Goal: Task Accomplishment & Management: Complete application form

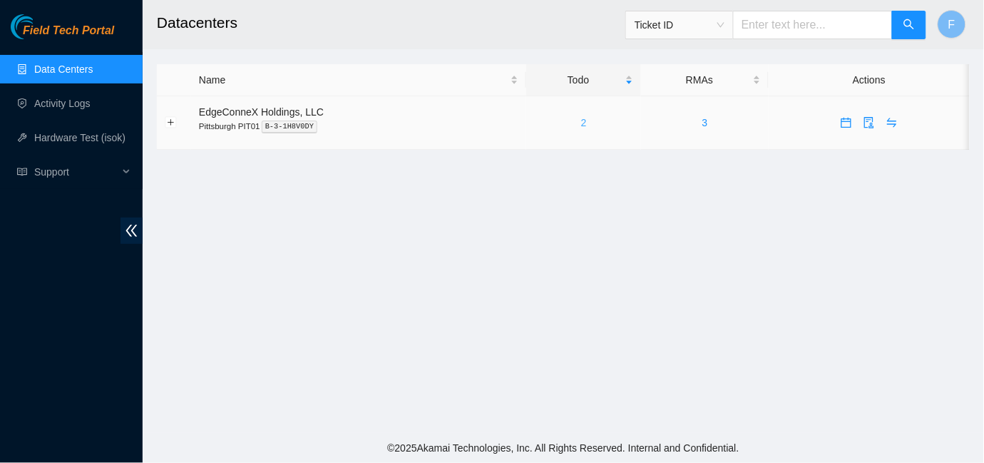
click at [581, 126] on link "2" at bounding box center [584, 122] width 6 height 11
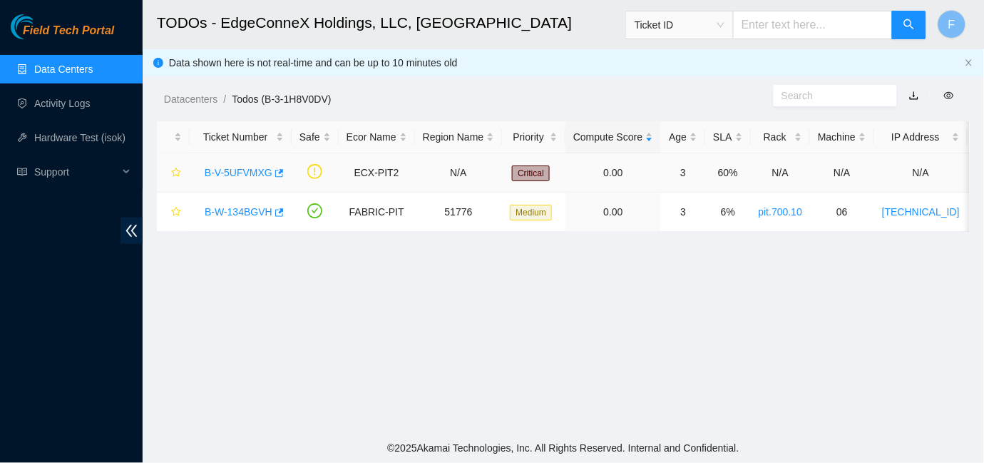
click at [253, 173] on link "B-V-5UFVMXG" at bounding box center [239, 172] width 68 height 11
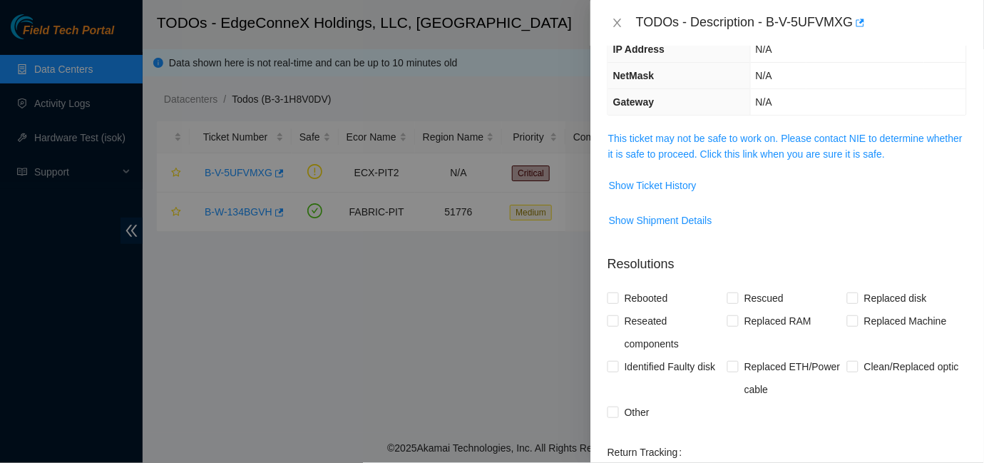
scroll to position [115, 0]
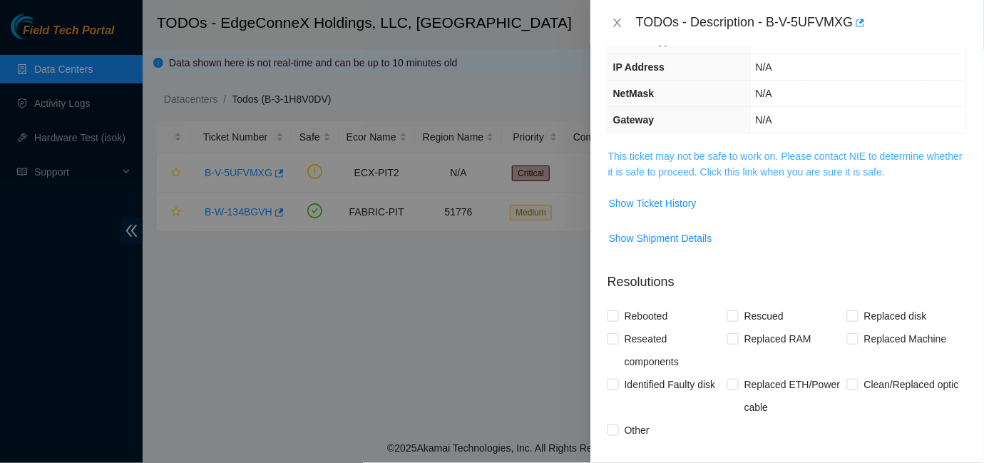
click at [719, 156] on link "This ticket may not be safe to work on. Please contact NIE to determine whether…" at bounding box center [785, 163] width 354 height 27
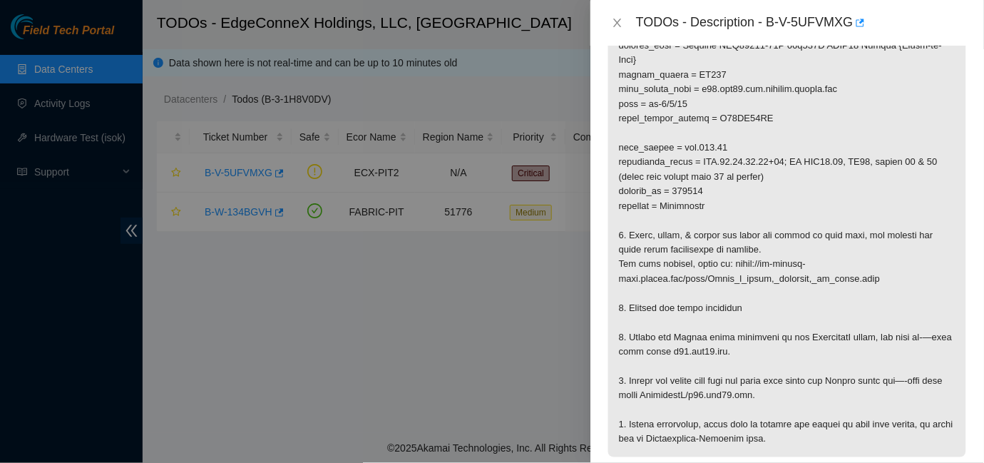
scroll to position [294, 0]
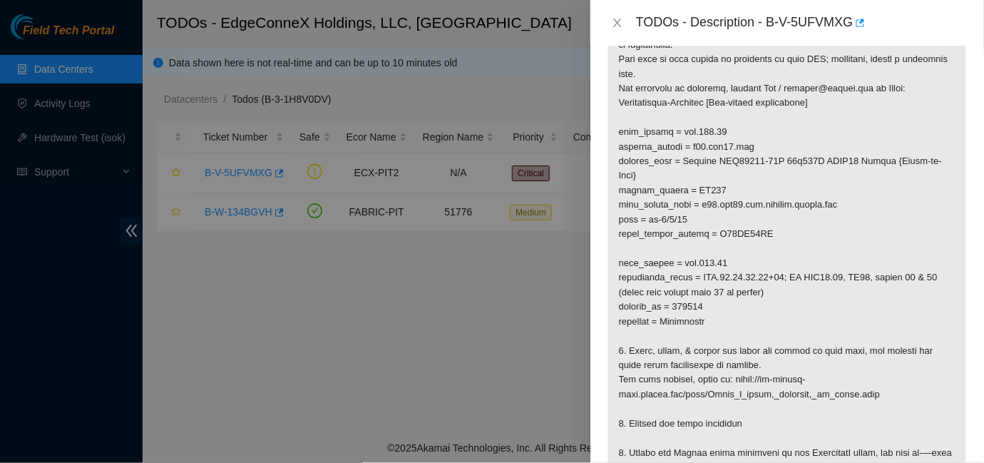
click at [472, 276] on div at bounding box center [492, 231] width 984 height 463
click at [615, 23] on icon "close" at bounding box center [617, 22] width 11 height 11
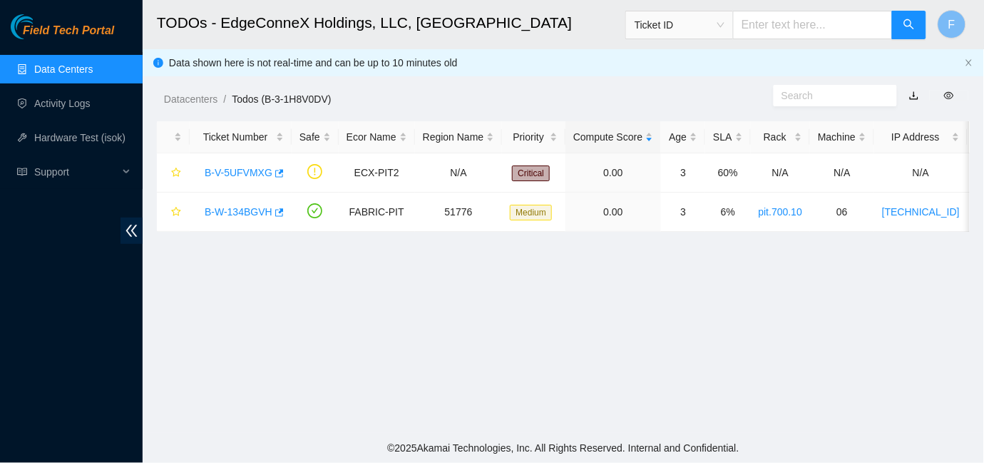
scroll to position [357, 0]
click at [210, 209] on link "B-W-134BGVH" at bounding box center [239, 211] width 68 height 11
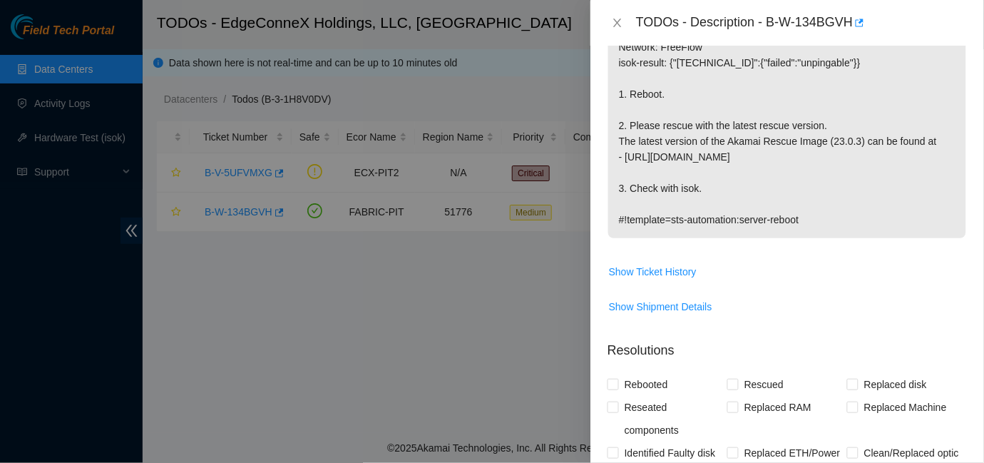
scroll to position [270, 0]
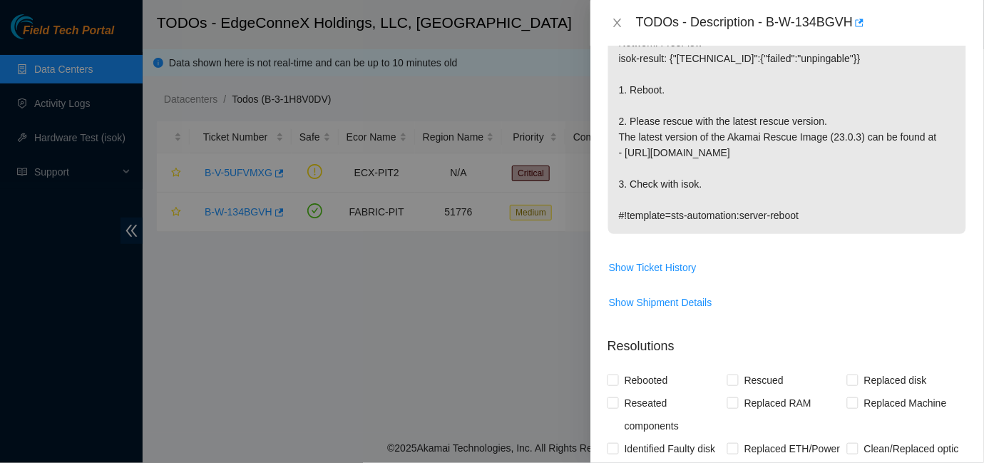
click at [434, 330] on div at bounding box center [492, 231] width 984 height 463
click at [613, 21] on icon "close" at bounding box center [617, 22] width 11 height 11
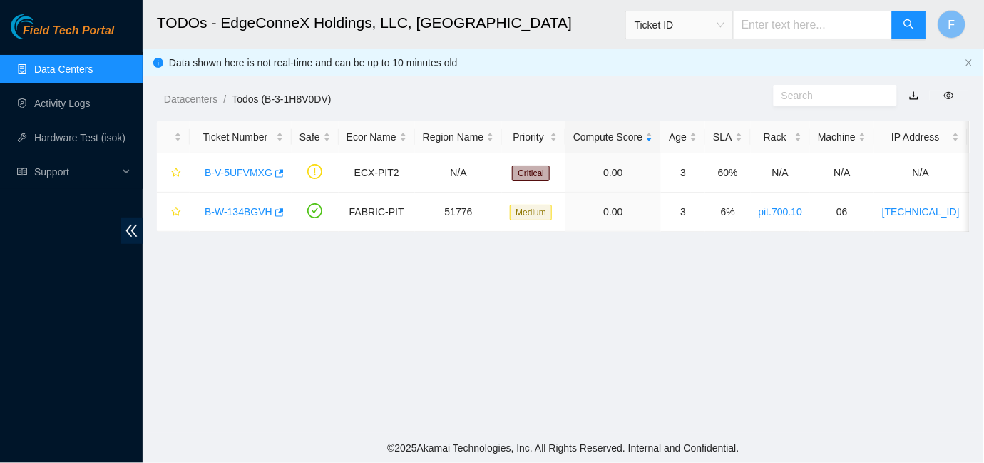
scroll to position [302, 0]
click at [212, 170] on link "B-V-5UFVMXG" at bounding box center [239, 172] width 68 height 11
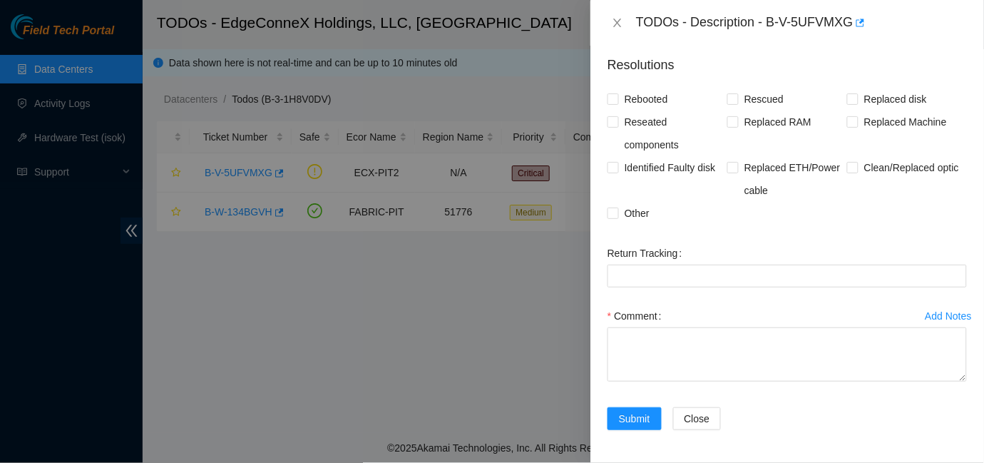
scroll to position [0, 0]
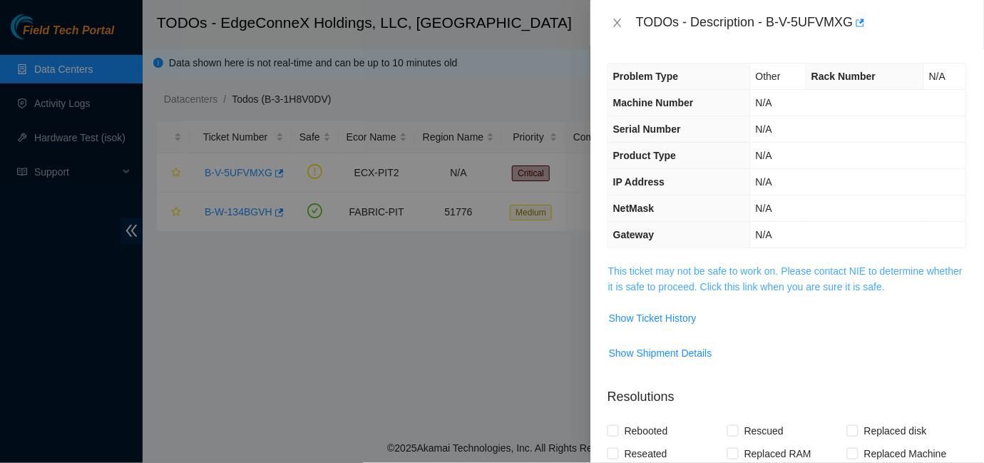
click at [790, 282] on link "This ticket may not be safe to work on. Please contact NIE to determine whether…" at bounding box center [785, 278] width 354 height 27
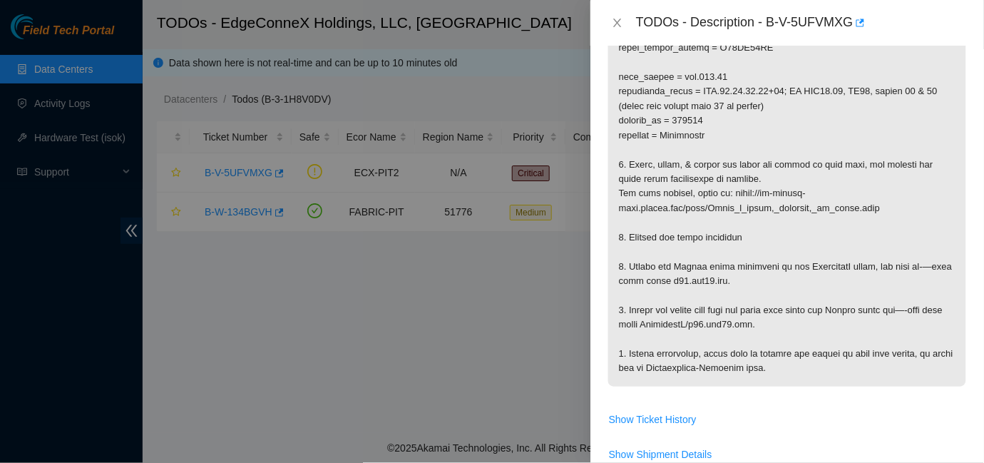
scroll to position [504, 0]
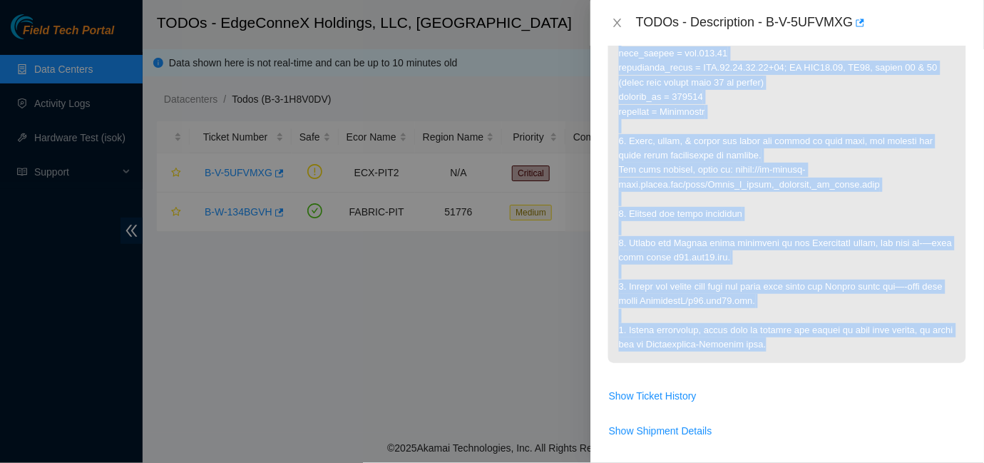
drag, startPoint x: 621, startPoint y: 94, endPoint x: 801, endPoint y: 354, distance: 316.7
click at [801, 354] on p at bounding box center [787, 61] width 358 height 604
copy p "riage: (PIT) Bi-directional loop test from EdgeconneX panel, scope/clean/reseat…"
click at [800, 354] on p at bounding box center [787, 61] width 358 height 604
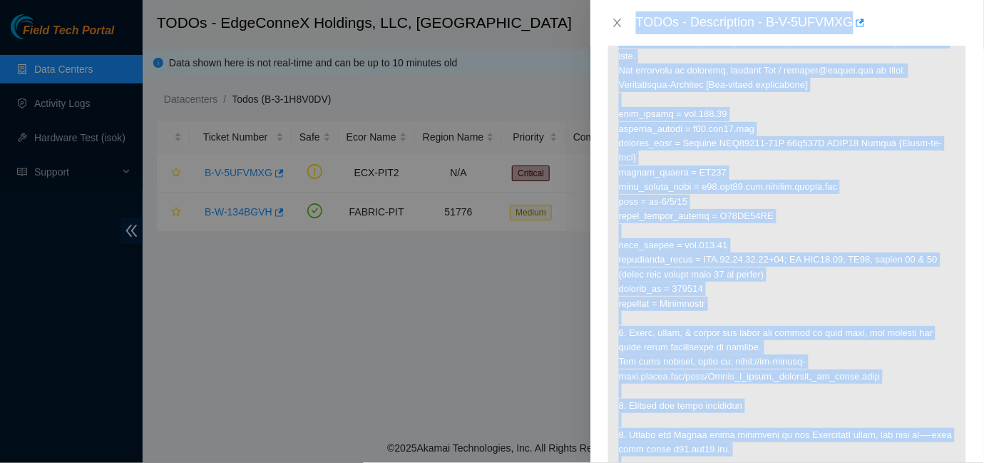
scroll to position [153, 0]
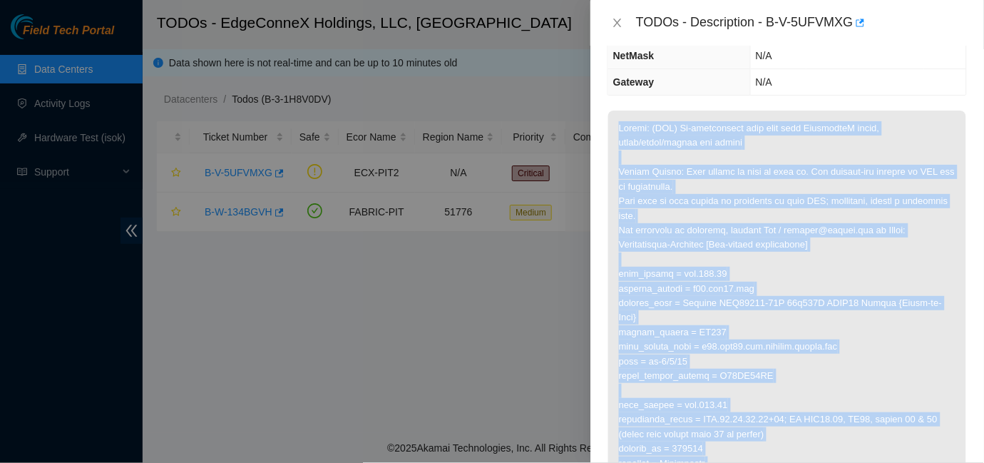
drag, startPoint x: 793, startPoint y: 369, endPoint x: 612, endPoint y: 130, distance: 299.8
click at [612, 130] on p at bounding box center [787, 413] width 358 height 604
copy p "Triage: (PIT) Bi-directional loop test from EdgeconneX panel, scope/clean/resea…"
click at [781, 252] on p at bounding box center [787, 413] width 358 height 604
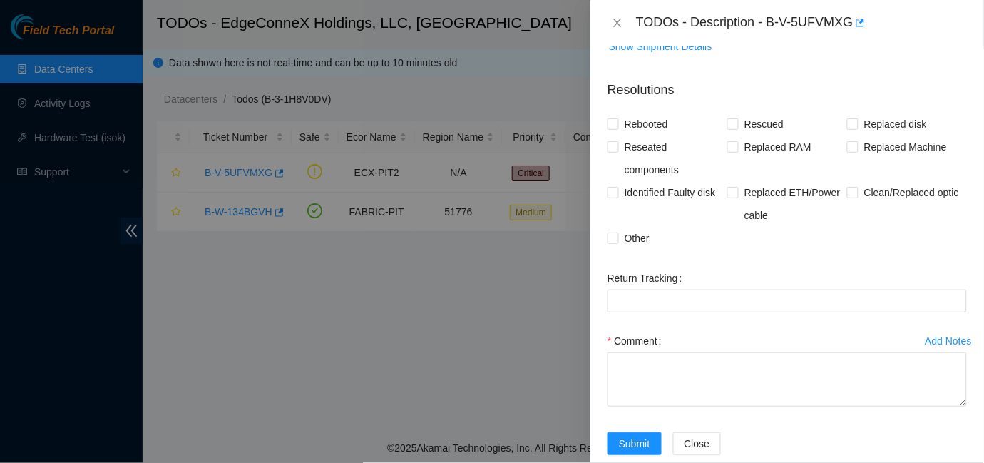
scroll to position [913, 0]
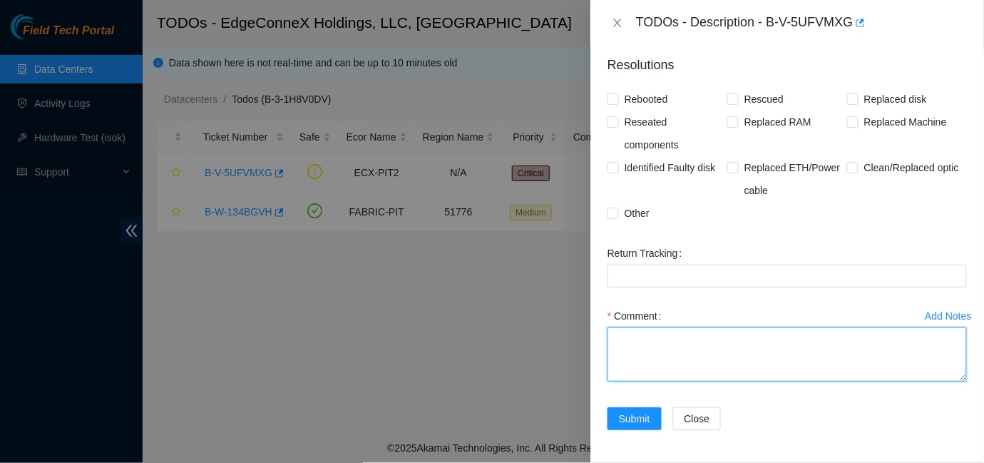
click at [696, 358] on textarea "Comment" at bounding box center [787, 354] width 359 height 54
paste textarea "I have successfully conducted the bi-directional loop test from the EdgeconneX …"
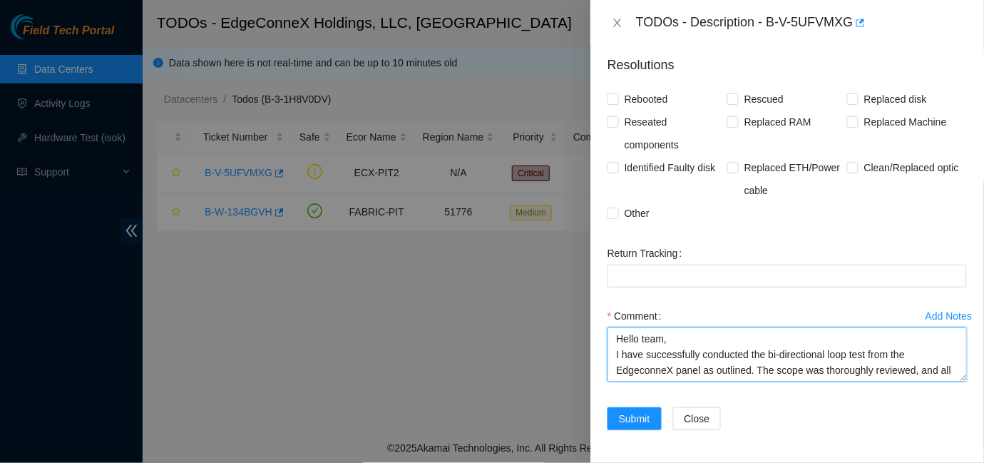
scroll to position [183, 0]
click at [764, 369] on textarea "Hello team, I have successfully conducted the bi-directional loop test from the…" at bounding box center [787, 354] width 359 height 54
click at [809, 372] on textarea "Hello team, I have successfully conducted the bi-directional loop test from the…" at bounding box center [787, 354] width 359 height 54
click at [652, 372] on textarea "Hello team, I have successfully conducted the bi-directional loop test from the…" at bounding box center [787, 354] width 359 height 54
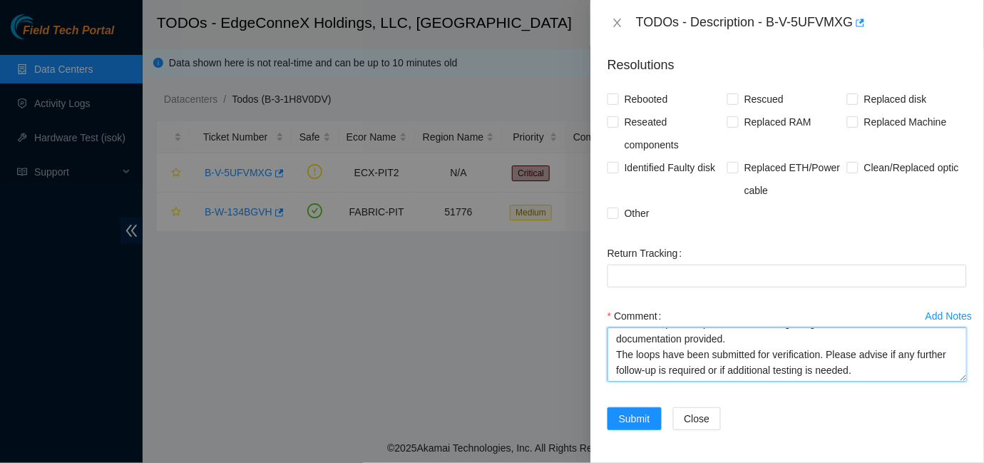
type textarea "Hello team, I have successfully conducted the bi-directional loop test from the…"
click at [613, 123] on input "Reseated components" at bounding box center [613, 121] width 10 height 10
checkbox input "true"
click at [847, 165] on input "Clean/Replaced optic" at bounding box center [852, 167] width 10 height 10
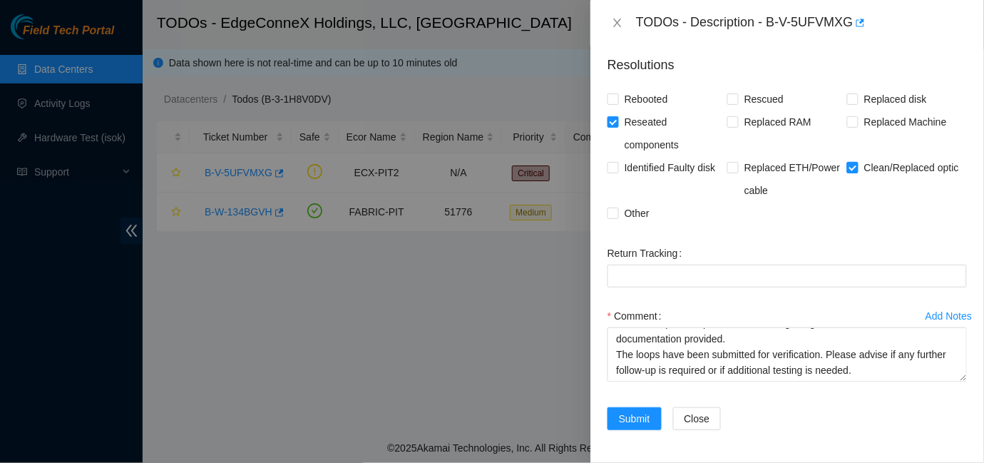
checkbox input "false"
click at [612, 212] on input "Other" at bounding box center [613, 213] width 10 height 10
checkbox input "true"
click at [634, 419] on span "Submit" at bounding box center [634, 419] width 31 height 16
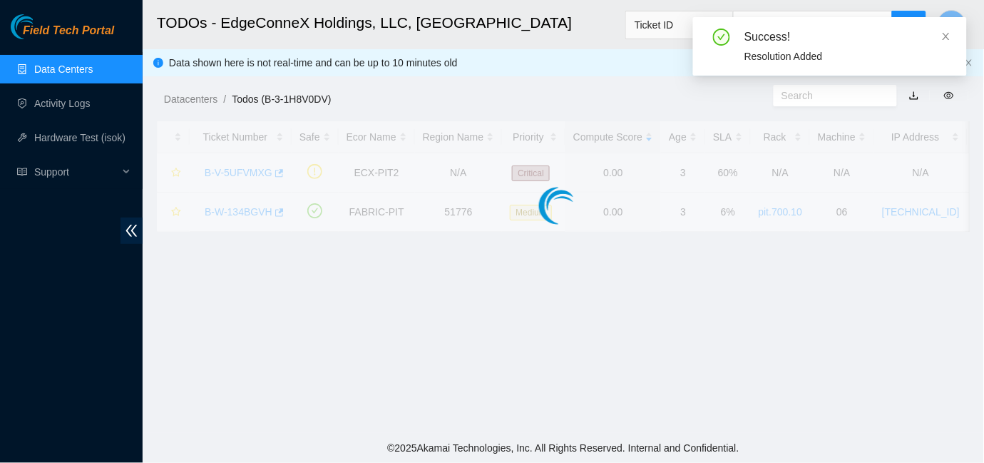
scroll to position [394, 0]
click at [977, 394] on body "Field Tech Portal Data Centers Activity Logs Hardware Test (isok) Support TODOs…" at bounding box center [492, 231] width 984 height 463
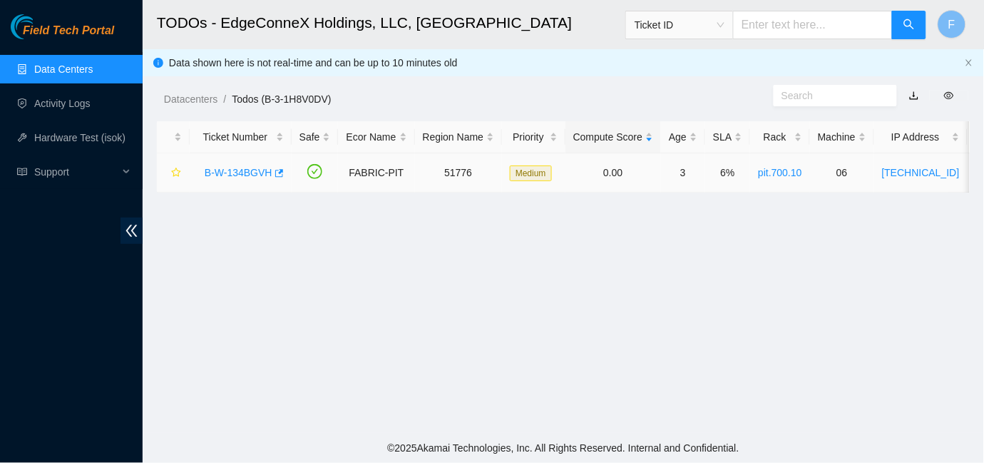
click at [252, 170] on link "B-W-134BGVH" at bounding box center [239, 172] width 68 height 11
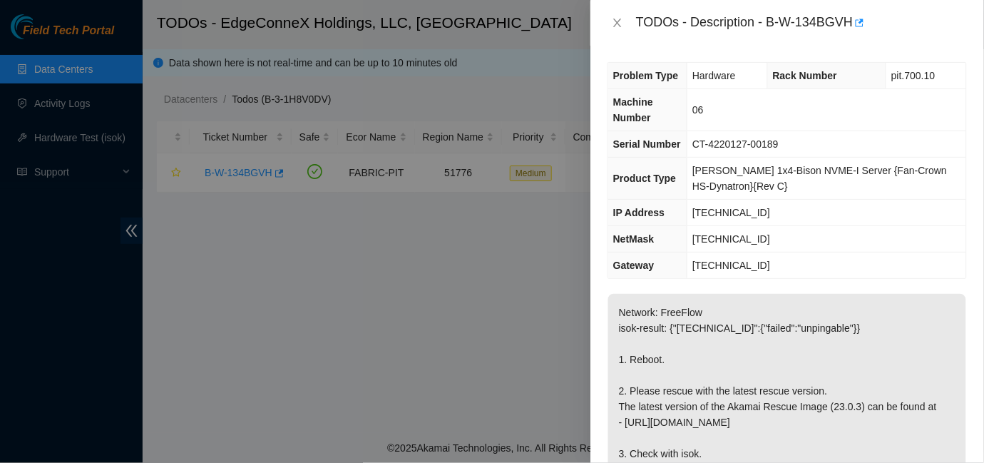
scroll to position [0, 0]
drag, startPoint x: 767, startPoint y: 21, endPoint x: 852, endPoint y: 21, distance: 84.9
click at [852, 21] on div "TODOs - Description - B-W-134BGVH" at bounding box center [801, 22] width 331 height 23
copy div "B-W-134BGVH"
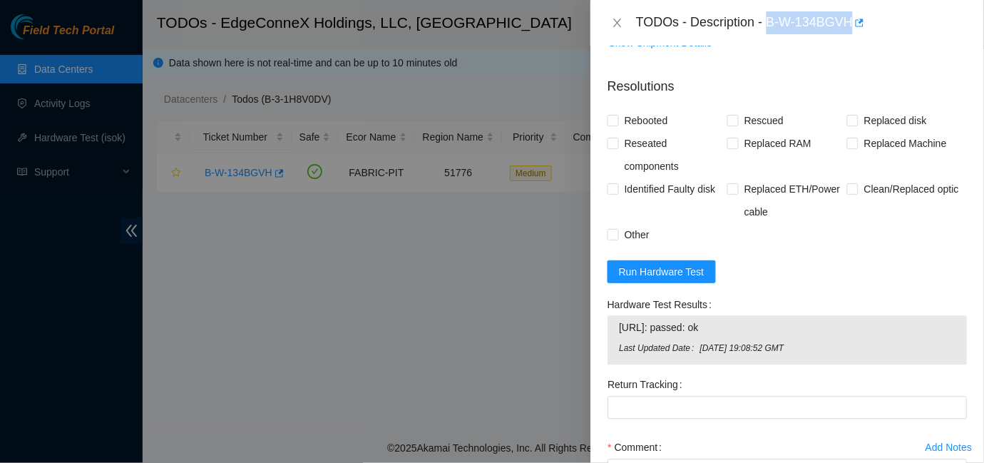
scroll to position [662, 0]
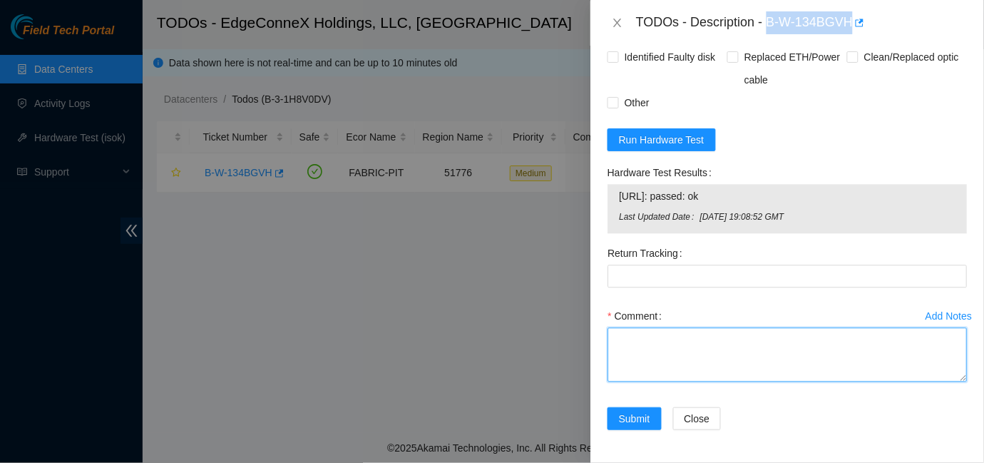
click at [650, 344] on textarea "Comment" at bounding box center [787, 354] width 359 height 54
paste textarea "B-W-134BGVH"
type textarea "B-W-134BGVH: Powered down Rescued Checked with Isok:"
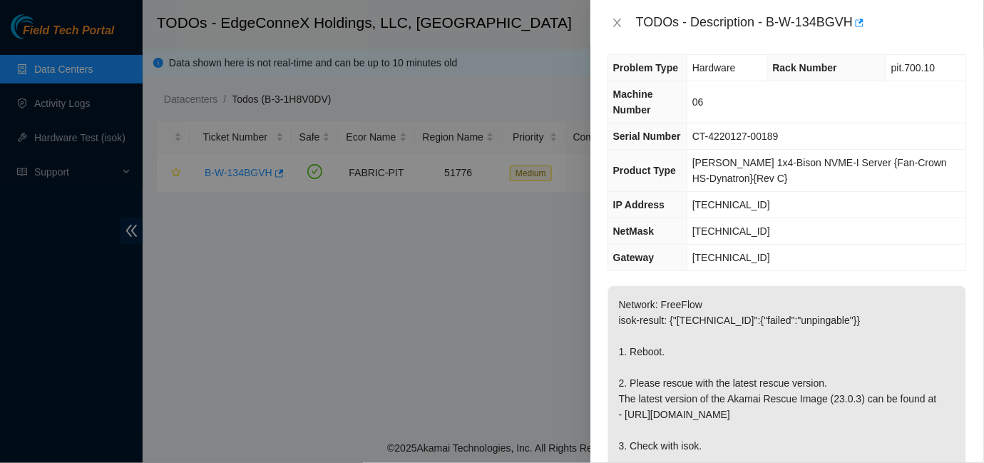
scroll to position [0, 0]
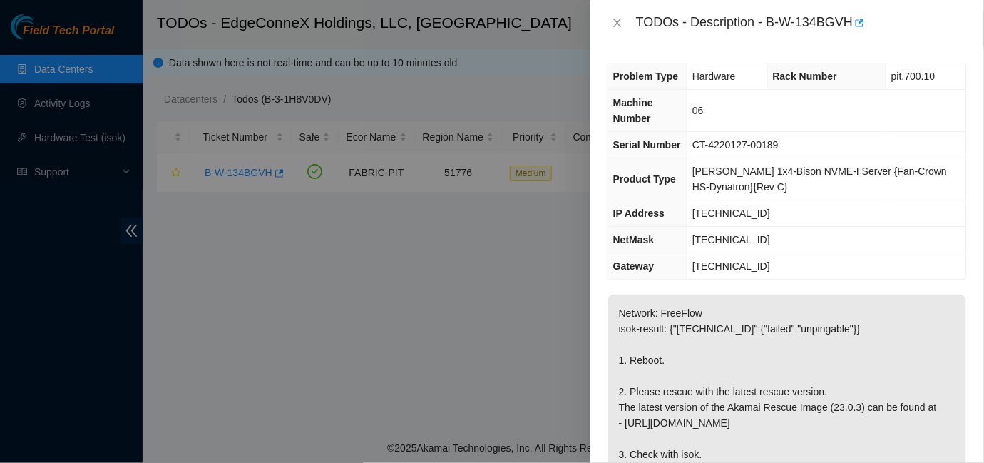
click at [911, 352] on p "Network: FreeFlow isok-result: {"23.15.36.233":{"failed":"unpingable"}} 1. Rebo…" at bounding box center [787, 399] width 358 height 210
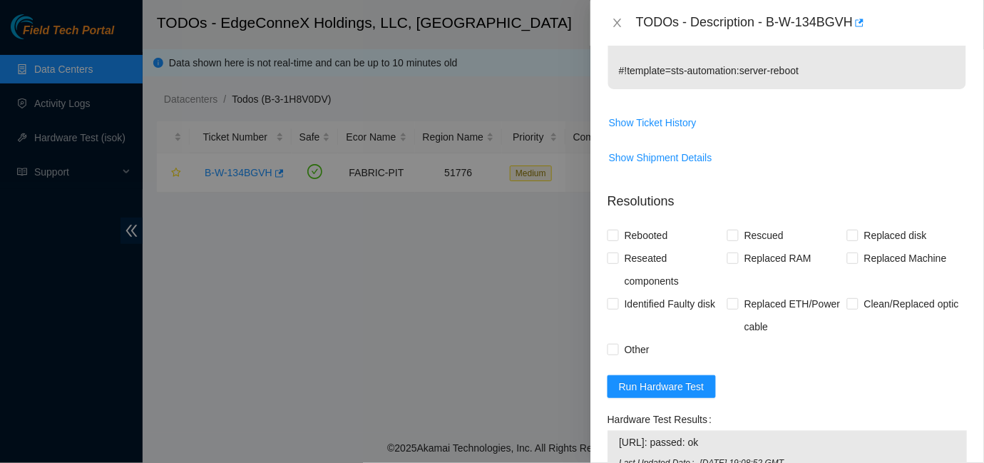
scroll to position [468, 0]
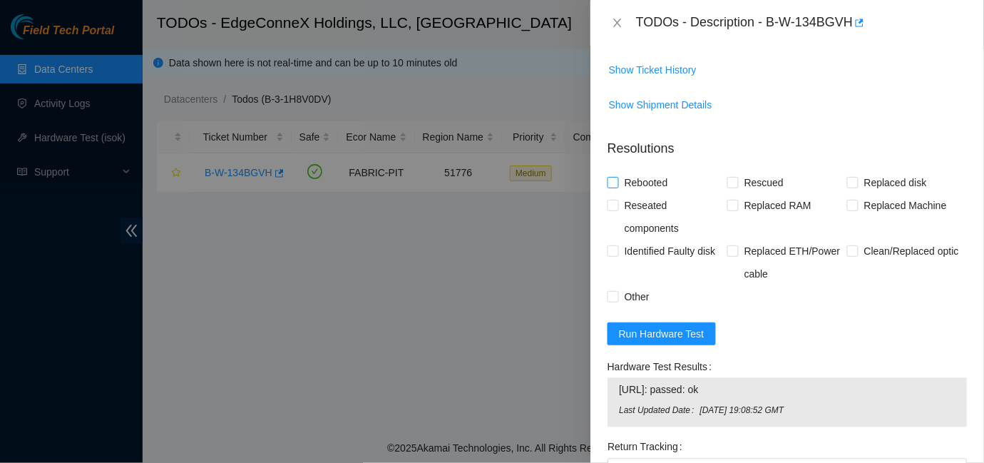
click at [615, 184] on input "Rebooted" at bounding box center [613, 182] width 10 height 10
checkbox input "true"
click at [618, 208] on span at bounding box center [613, 205] width 11 height 11
click at [618, 208] on input "Reseated components" at bounding box center [613, 205] width 10 height 10
checkbox input "true"
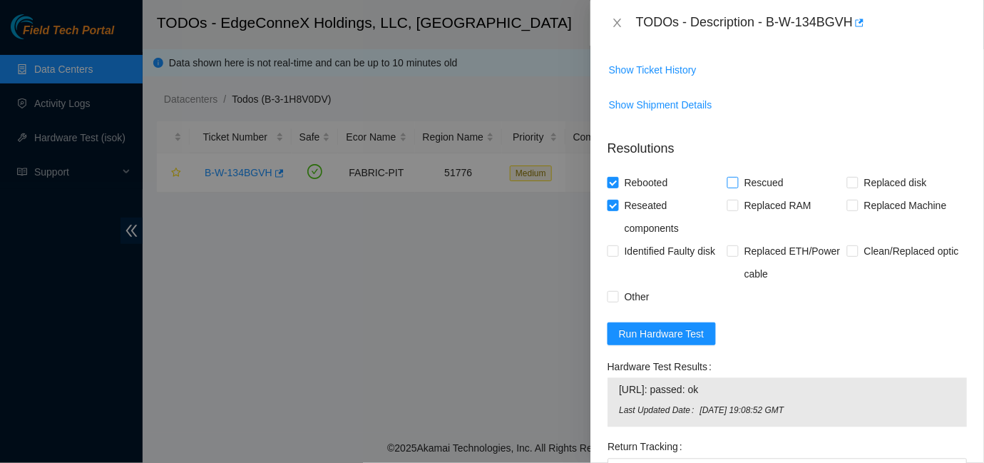
click at [731, 181] on input "Rescued" at bounding box center [732, 182] width 10 height 10
checkbox input "true"
click at [661, 329] on span "Run Hardware Test" at bounding box center [662, 334] width 86 height 16
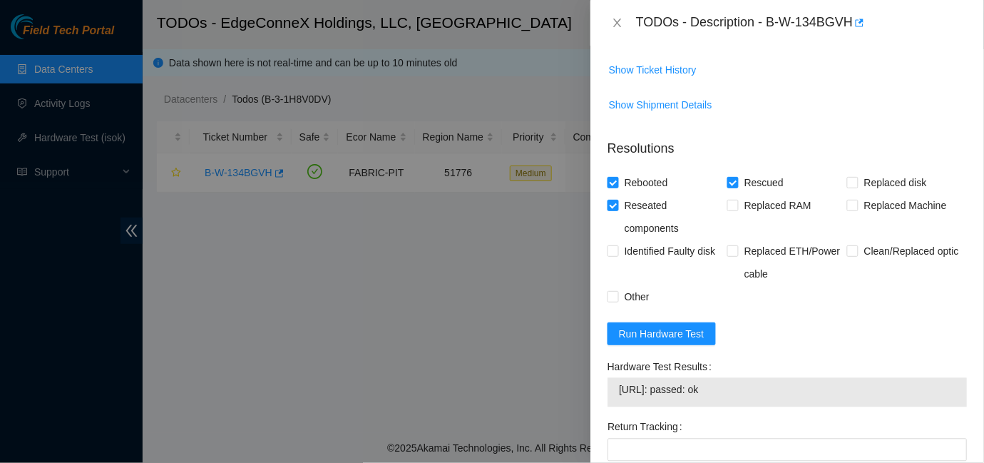
drag, startPoint x: 736, startPoint y: 388, endPoint x: 615, endPoint y: 386, distance: 121.2
click at [615, 386] on div "23.15.36.233: passed: ok" at bounding box center [787, 392] width 359 height 29
copy tbody "23.15.36.233: passed: ok"
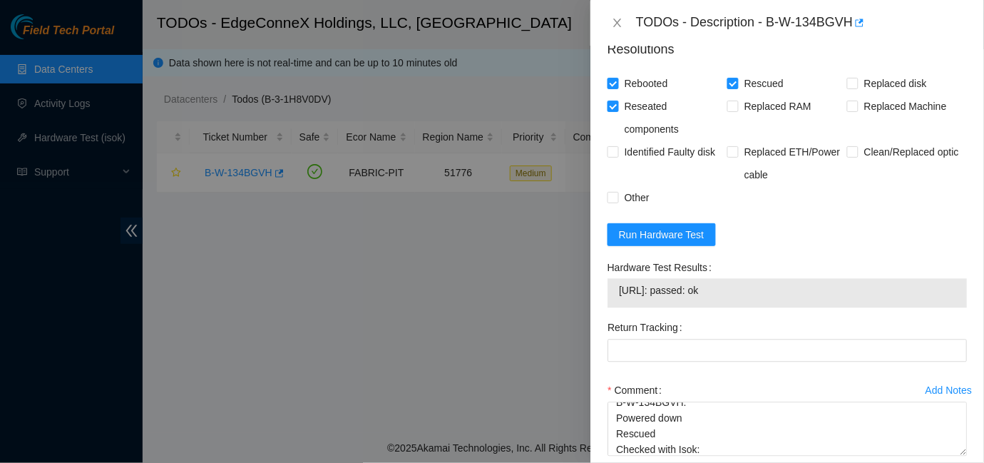
scroll to position [642, 0]
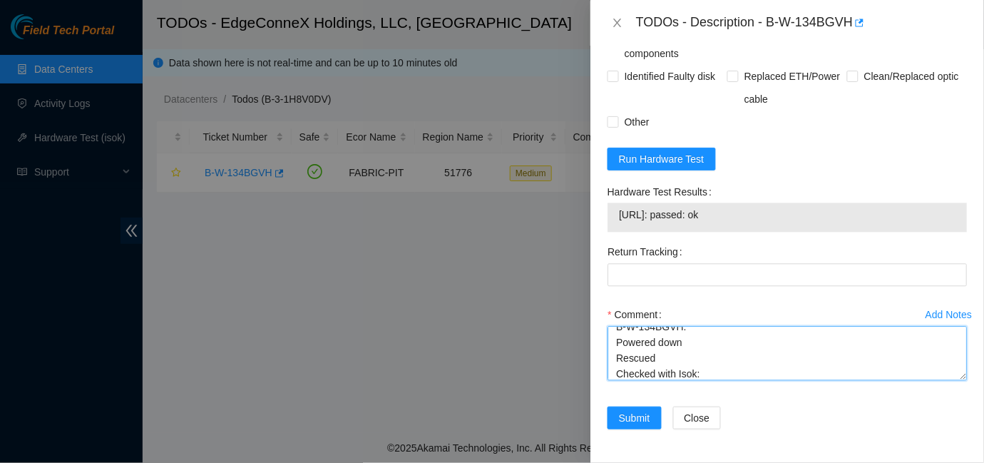
click at [746, 371] on textarea "B-W-134BGVH: Powered down Rescued Checked with Isok:" at bounding box center [787, 354] width 359 height 54
paste textarea "23.15.36.233: passed: ok"
type textarea "B-W-134BGVH: Powered down Rescued Checked with Isok: 23.15.36.233: passed: ok"
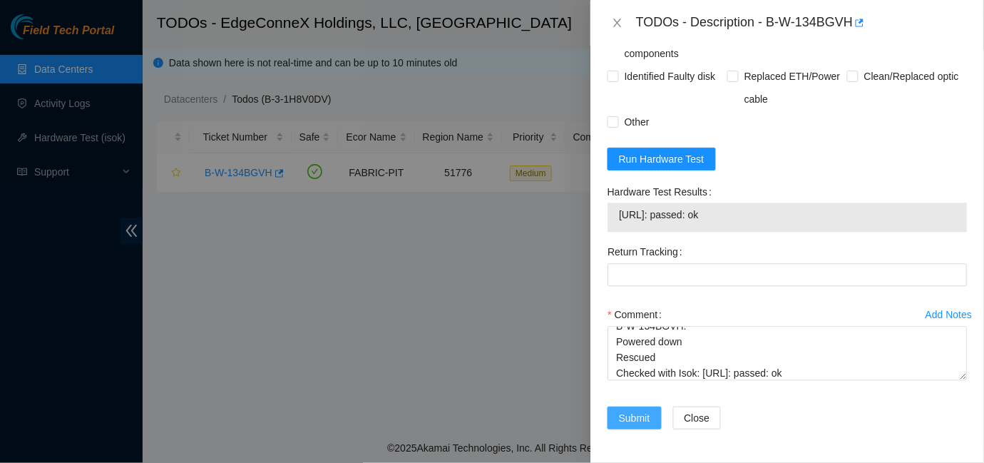
click at [639, 418] on span "Submit" at bounding box center [634, 418] width 31 height 16
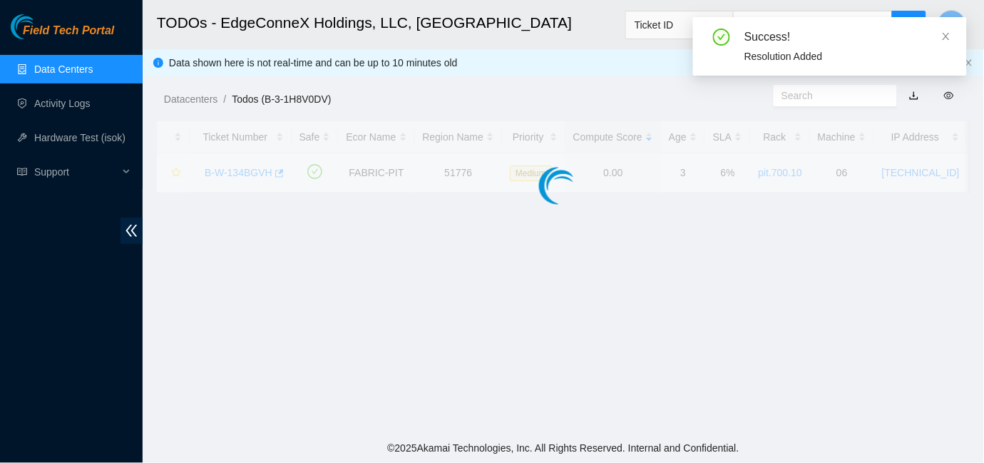
scroll to position [441, 0]
